Goal: Information Seeking & Learning: Learn about a topic

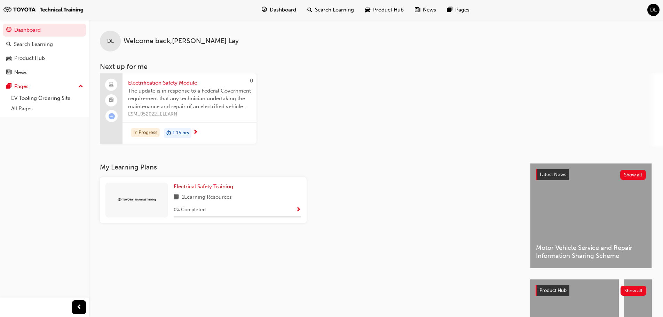
click at [180, 133] on span "1.15 hrs" at bounding box center [181, 133] width 16 height 8
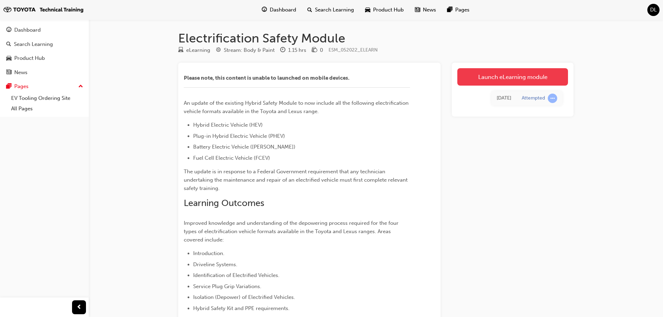
click at [504, 76] on link "Launch eLearning module" at bounding box center [512, 76] width 111 height 17
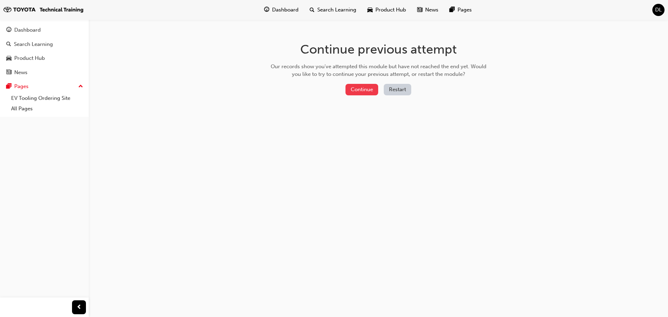
click at [364, 91] on button "Continue" at bounding box center [362, 89] width 33 height 11
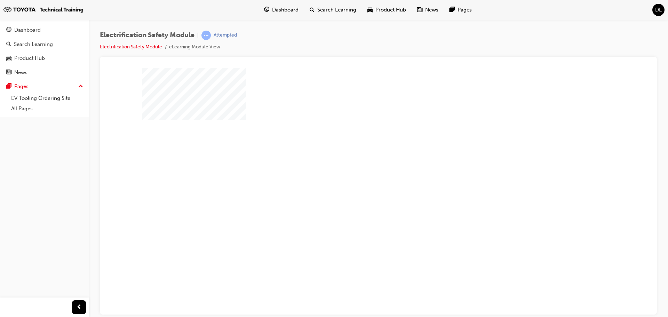
scroll to position [14, 0]
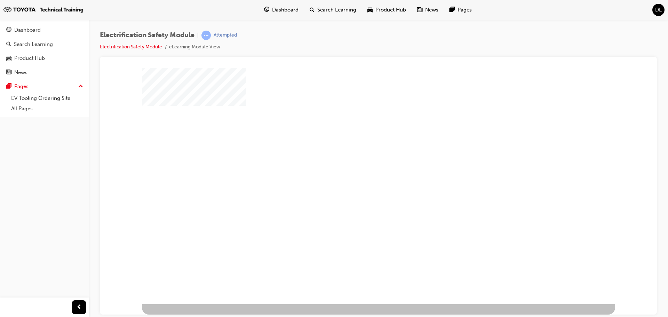
click at [359, 157] on div "play" at bounding box center [359, 157] width 0 height 0
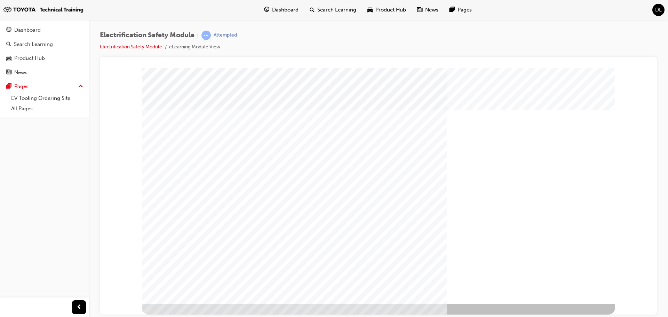
scroll to position [0, 0]
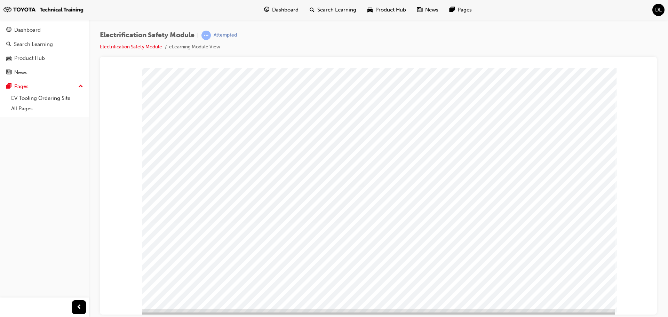
scroll to position [14, 0]
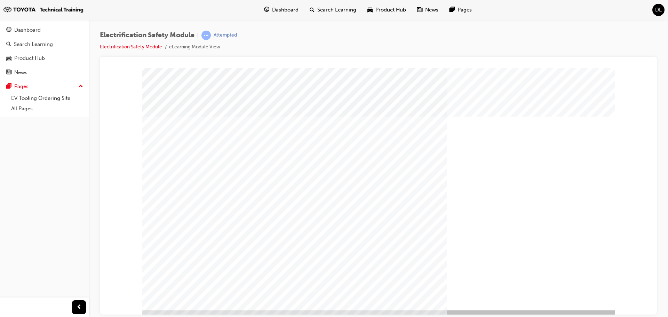
scroll to position [14, 0]
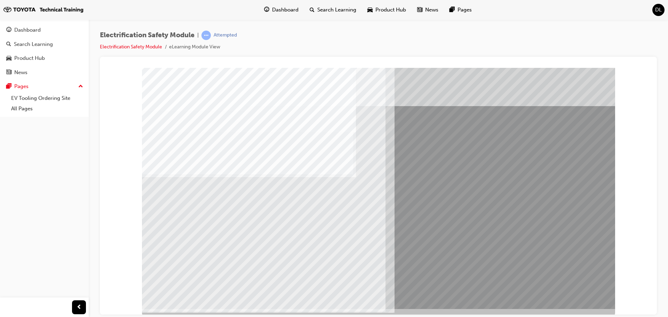
scroll to position [14, 0]
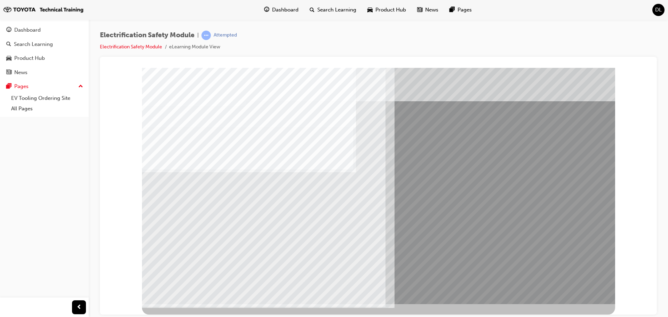
scroll to position [0, 0]
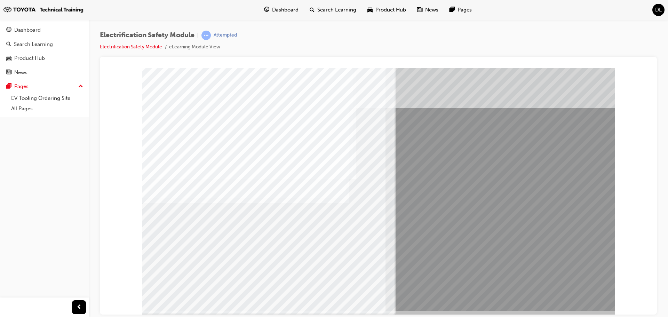
scroll to position [14, 0]
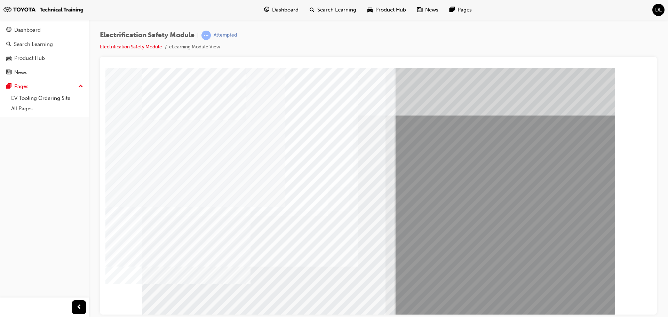
click at [657, 12] on span "DL" at bounding box center [658, 10] width 7 height 8
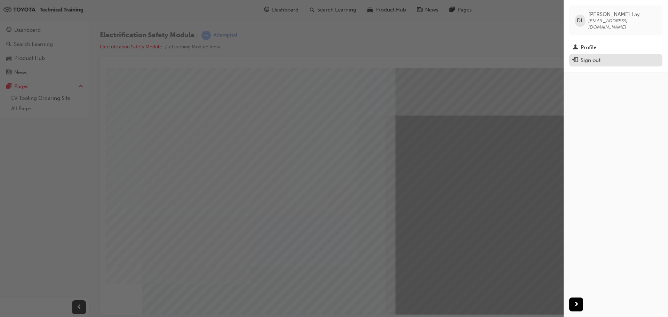
click at [594, 56] on div "Sign out" at bounding box center [591, 60] width 20 height 8
